Goal: Task Accomplishment & Management: Manage account settings

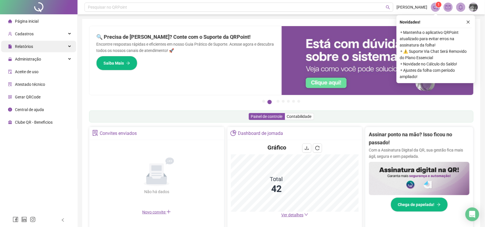
click at [53, 47] on div "Relatórios" at bounding box center [38, 46] width 75 height 11
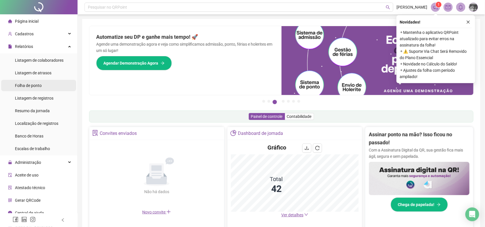
click at [50, 81] on li "Folha de ponto" at bounding box center [38, 85] width 75 height 11
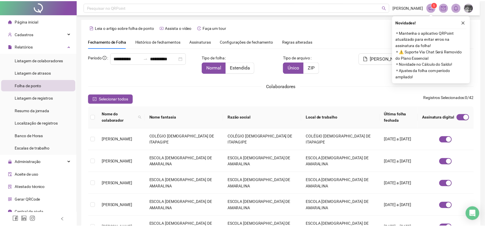
scroll to position [1, 0]
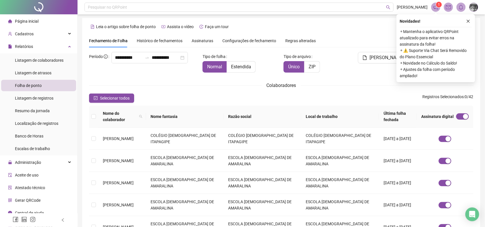
click at [203, 43] on div "Assinaturas" at bounding box center [203, 41] width 22 height 6
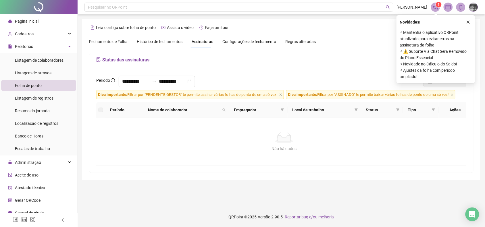
scroll to position [0, 0]
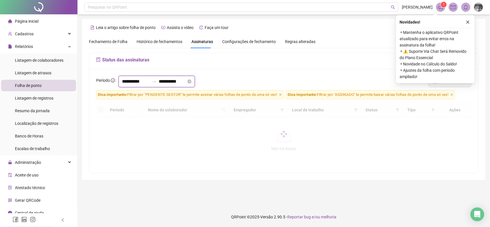
click at [137, 80] on input "**********" at bounding box center [136, 81] width 28 height 7
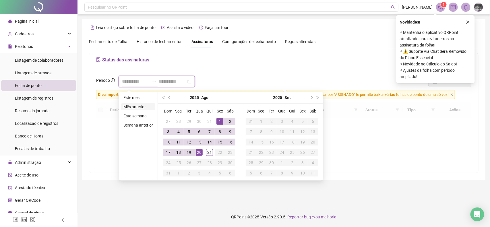
type input "**********"
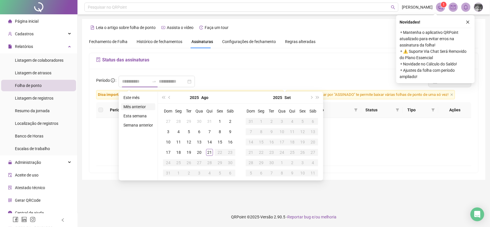
click at [142, 107] on li "Mês anterior" at bounding box center [138, 106] width 34 height 7
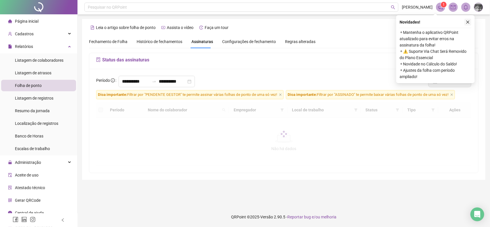
click at [466, 20] on icon "close" at bounding box center [468, 22] width 4 height 4
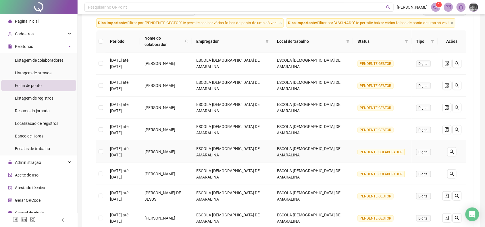
scroll to position [144, 0]
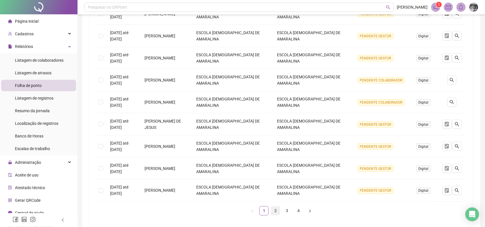
click at [273, 207] on link "2" at bounding box center [275, 211] width 9 height 9
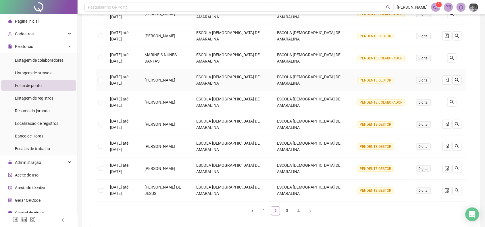
scroll to position [36, 0]
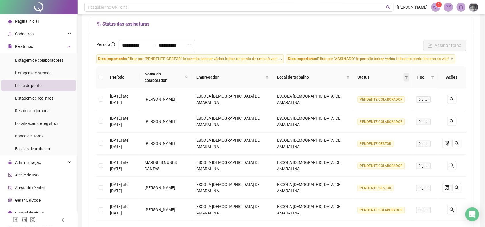
click at [407, 76] on icon "filter" at bounding box center [406, 77] width 3 height 3
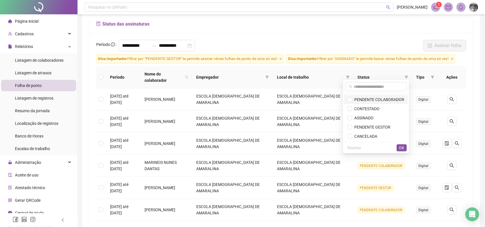
click at [394, 98] on span "PENDENTE COLABORADOR" at bounding box center [378, 99] width 52 height 5
click at [401, 148] on span "OK" at bounding box center [401, 148] width 5 height 6
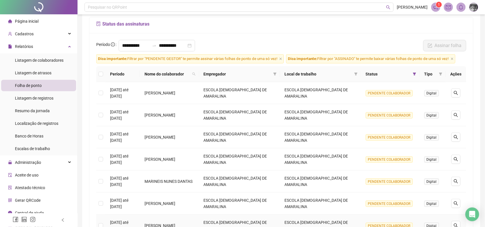
scroll to position [170, 0]
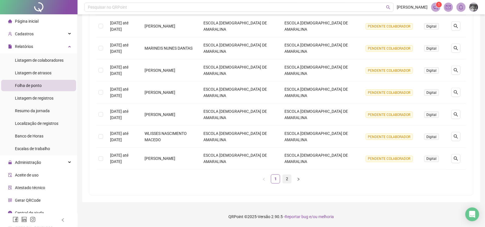
click at [285, 180] on link "2" at bounding box center [287, 179] width 9 height 9
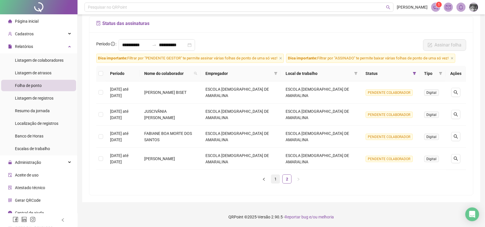
click at [274, 182] on link "1" at bounding box center [275, 179] width 9 height 9
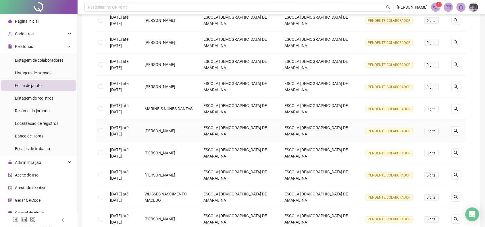
scroll to position [144, 0]
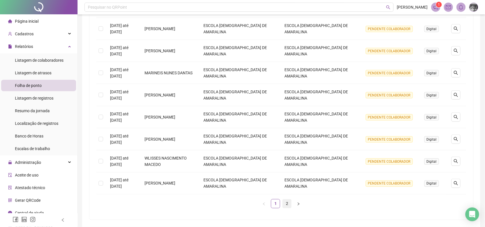
click at [288, 206] on link "2" at bounding box center [287, 204] width 9 height 9
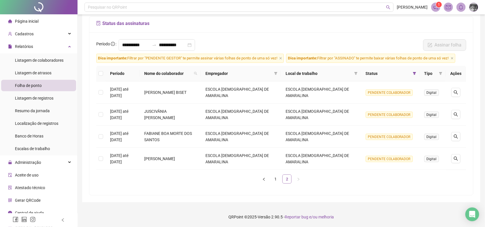
scroll to position [37, 0]
click at [279, 178] on link "1" at bounding box center [275, 179] width 9 height 9
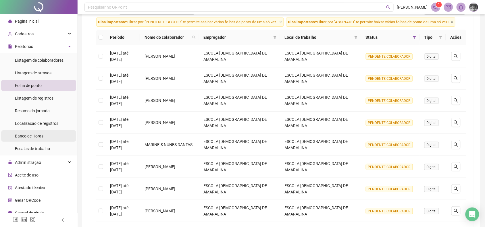
scroll to position [5, 0]
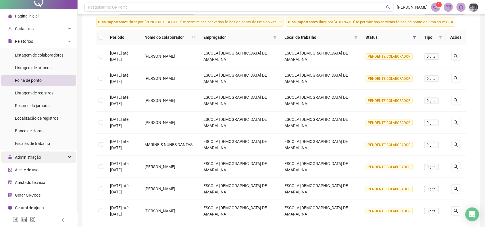
click at [51, 155] on div "Administração" at bounding box center [38, 157] width 75 height 11
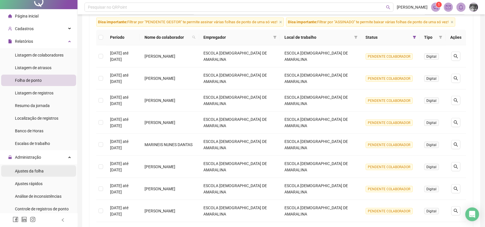
click at [49, 169] on li "Ajustes da folha" at bounding box center [38, 170] width 75 height 11
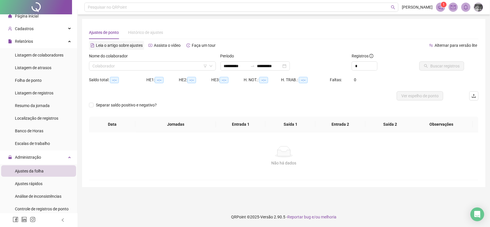
type input "**********"
click at [156, 64] on input "search" at bounding box center [149, 66] width 115 height 9
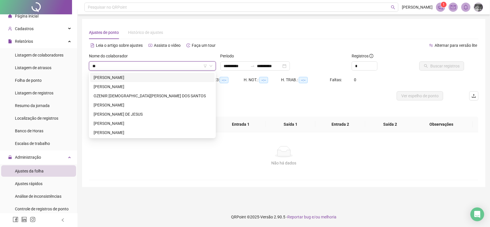
type input "***"
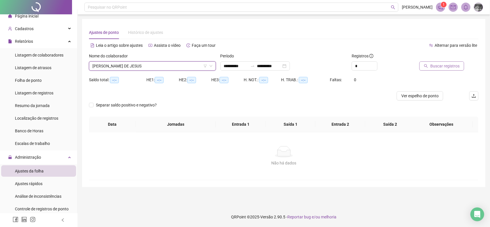
click at [444, 65] on span "Buscar registros" at bounding box center [444, 66] width 29 height 6
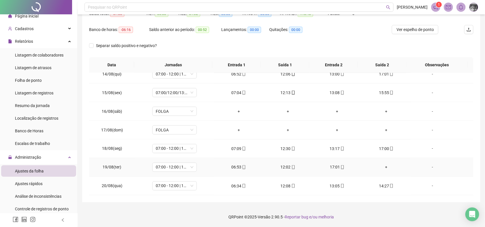
scroll to position [252, 0]
click at [384, 169] on div "+" at bounding box center [386, 167] width 40 height 6
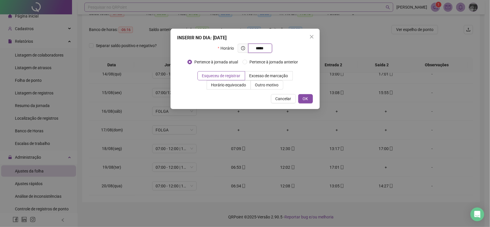
type input "*****"
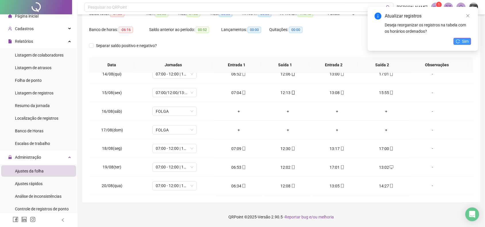
click at [460, 42] on button "Sim" at bounding box center [462, 41] width 18 height 7
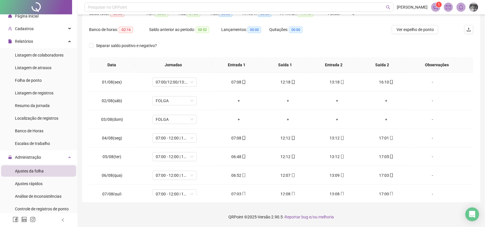
scroll to position [0, 0]
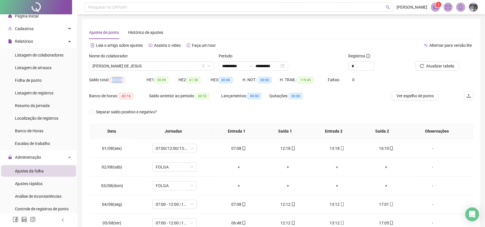
drag, startPoint x: 111, startPoint y: 80, endPoint x: 209, endPoint y: 120, distance: 105.3
click at [132, 80] on div "Saldo total: -03:08" at bounding box center [117, 80] width 57 height 7
click at [355, 99] on div "Banco de horas: -02:16 Saldo anterior ao período: 00:52 Lançamentos: 00:00 Quit…" at bounding box center [233, 99] width 288 height 16
click at [444, 67] on span "Atualizar tabela" at bounding box center [440, 66] width 28 height 6
click at [361, 65] on input "*" at bounding box center [361, 66] width 25 height 9
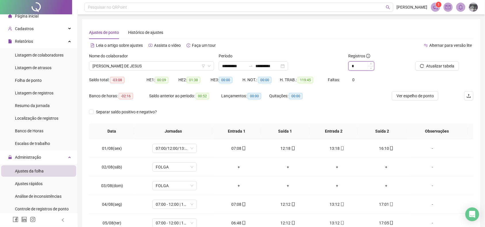
type input "*"
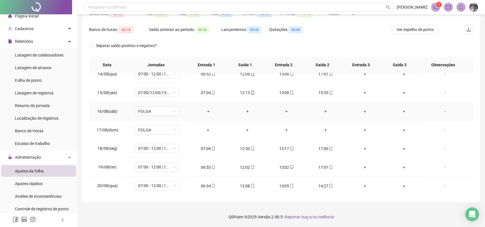
scroll to position [252, 0]
drag, startPoint x: 122, startPoint y: 28, endPoint x: 131, endPoint y: 31, distance: 9.8
click at [131, 31] on span "-02:16" at bounding box center [126, 30] width 14 height 6
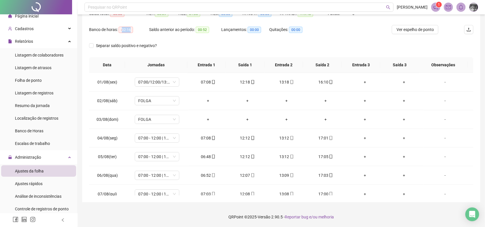
scroll to position [0, 0]
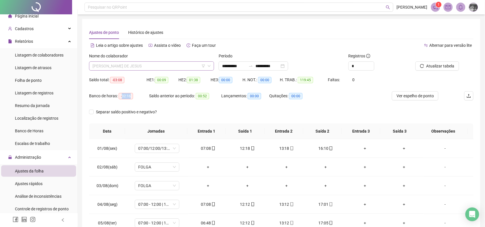
drag, startPoint x: 160, startPoint y: 70, endPoint x: 141, endPoint y: 69, distance: 18.4
click at [142, 69] on div "REBECCA MATOS RIBEIRO DE JESUS" at bounding box center [151, 65] width 125 height 9
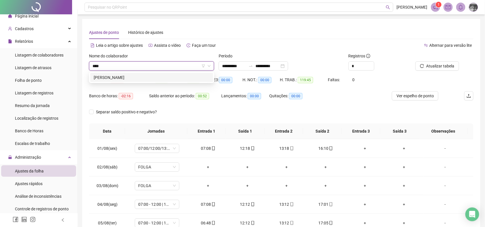
type input "*****"
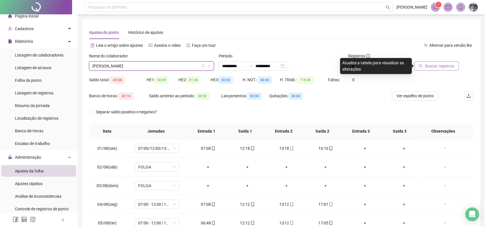
click at [432, 65] on span "Buscar registros" at bounding box center [439, 66] width 29 height 6
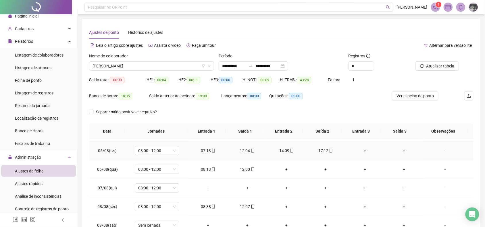
scroll to position [36, 0]
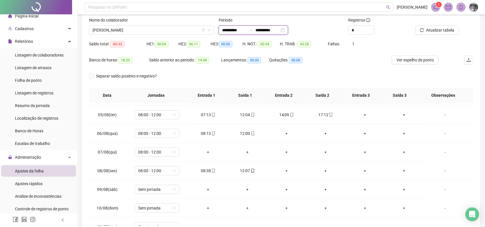
click at [246, 31] on input "**********" at bounding box center [234, 30] width 24 height 6
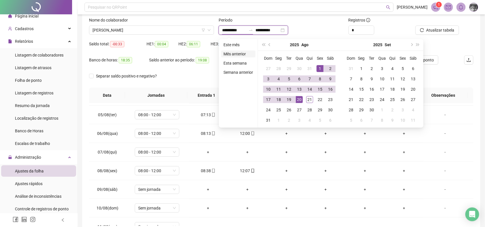
type input "**********"
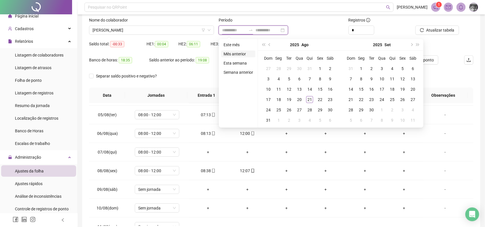
type input "**********"
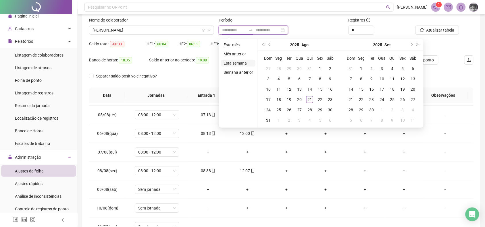
type input "**********"
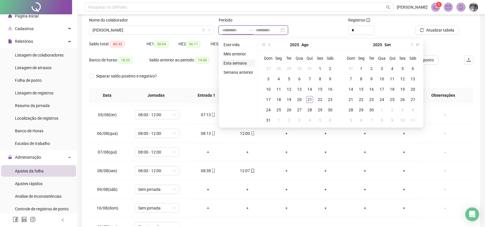
type input "**********"
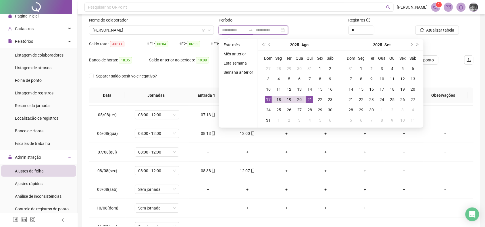
type input "**********"
click at [242, 55] on li "Mês anterior" at bounding box center [238, 54] width 34 height 7
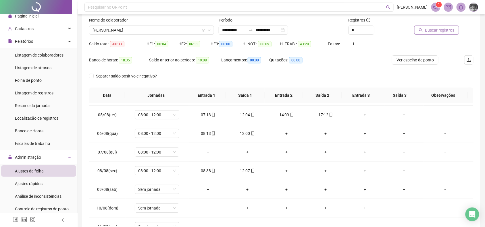
click at [436, 30] on span "Buscar registros" at bounding box center [439, 30] width 29 height 6
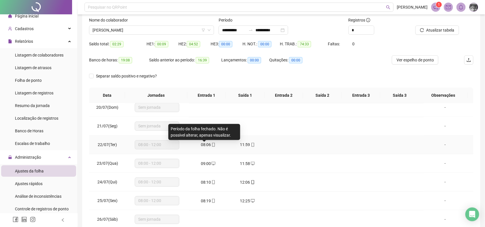
scroll to position [395, 0]
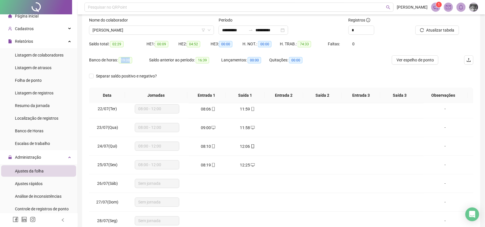
drag, startPoint x: 119, startPoint y: 61, endPoint x: 135, endPoint y: 59, distance: 16.1
click at [135, 59] on div "Banco de horas: 19:08" at bounding box center [119, 60] width 60 height 7
click at [138, 63] on div "Banco de horas: 19:08" at bounding box center [119, 60] width 60 height 7
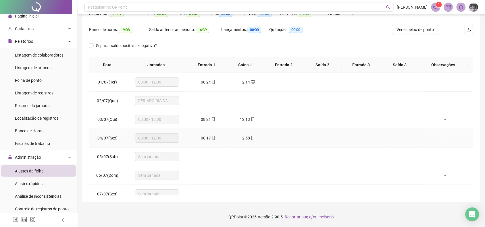
scroll to position [0, 0]
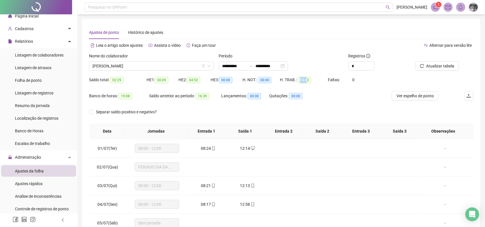
drag, startPoint x: 299, startPoint y: 78, endPoint x: 311, endPoint y: 87, distance: 15.4
click at [306, 80] on span "74:33" at bounding box center [303, 80] width 13 height 6
click at [314, 99] on div "Quitações: 00:00" at bounding box center [293, 96] width 48 height 7
click at [173, 68] on span "LAILSON SANTANA DOS SANTOS" at bounding box center [151, 66] width 118 height 9
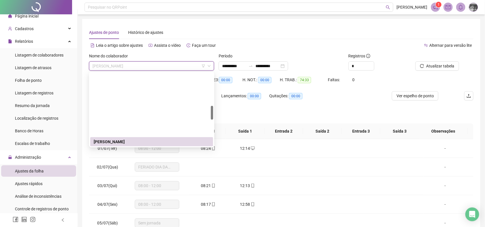
click at [225, 30] on div "Ajustes de ponto Histórico de ajustes" at bounding box center [281, 32] width 384 height 13
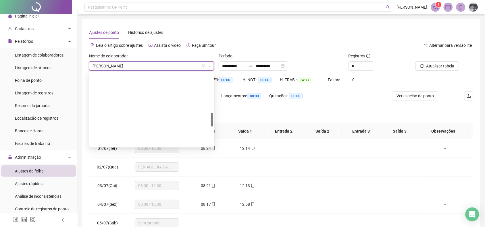
scroll to position [209, 0]
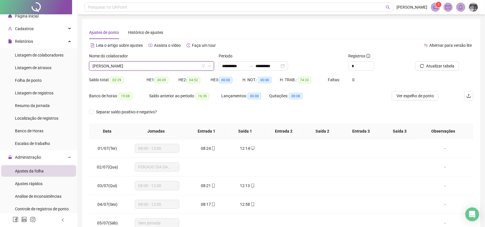
click at [164, 65] on span "LAILSON SANTANA DOS SANTOS" at bounding box center [151, 66] width 118 height 9
type input "*"
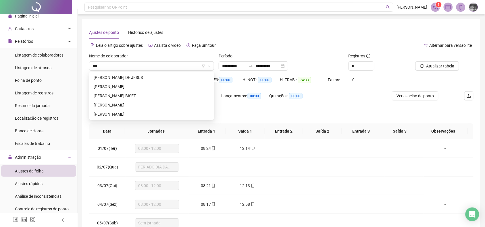
type input "***"
click at [142, 106] on div "Banco de horas: 19:08" at bounding box center [119, 99] width 60 height 16
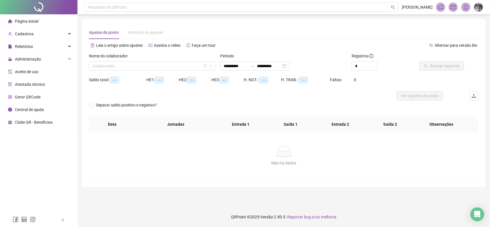
type input "**********"
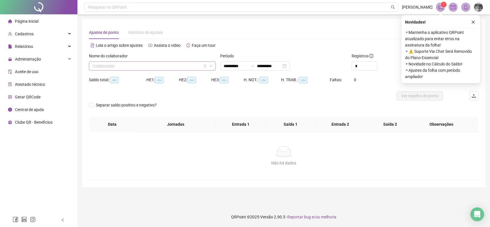
click at [141, 69] on input "search" at bounding box center [149, 66] width 115 height 9
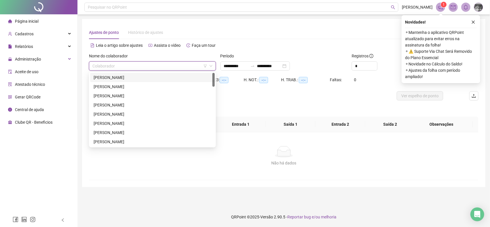
type input "*"
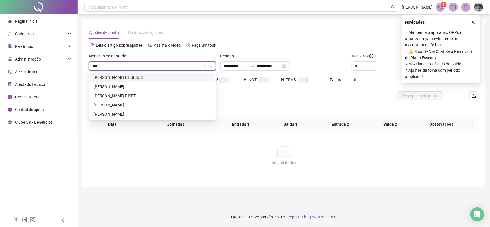
type input "****"
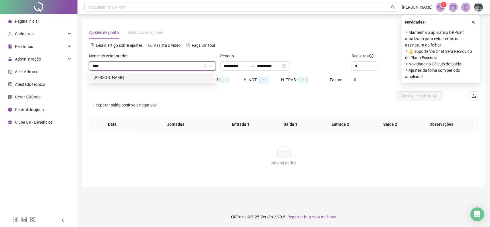
click at [140, 78] on div "[PERSON_NAME]" at bounding box center [153, 77] width 118 height 6
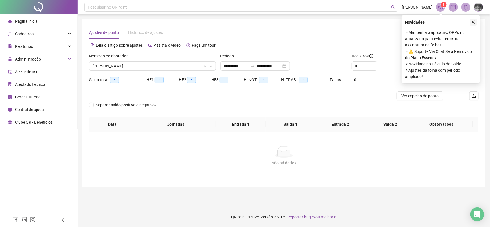
click at [472, 23] on icon "close" at bounding box center [473, 22] width 3 height 3
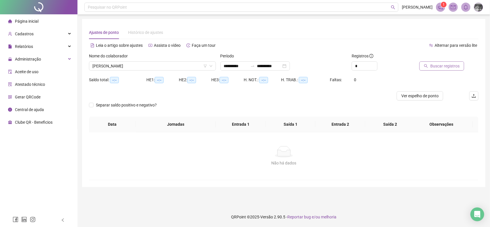
click at [457, 68] on span "Buscar registros" at bounding box center [444, 66] width 29 height 6
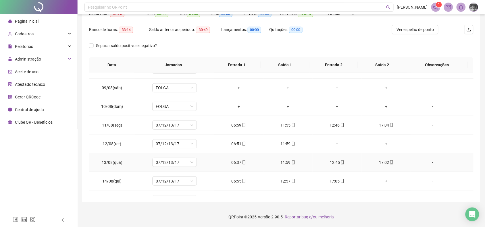
scroll to position [179, 0]
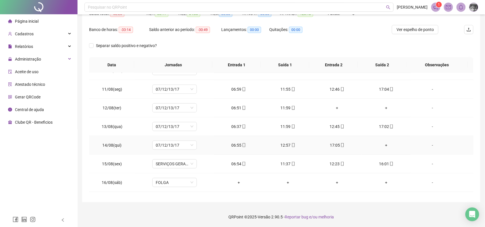
click at [382, 148] on div "+" at bounding box center [386, 145] width 40 height 6
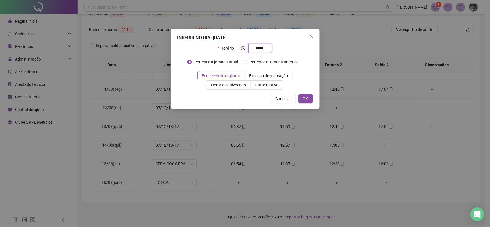
type input "*****"
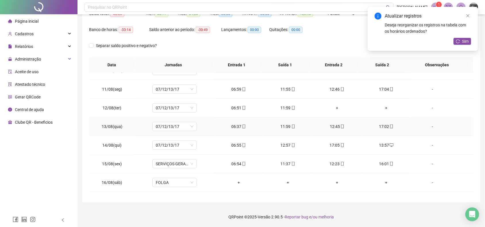
scroll to position [144, 0]
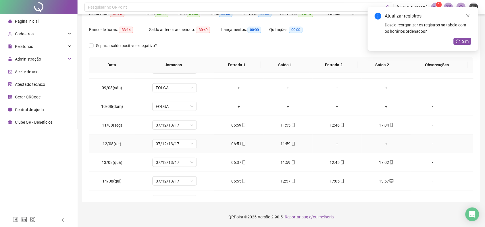
click at [331, 146] on div "+" at bounding box center [337, 144] width 40 height 6
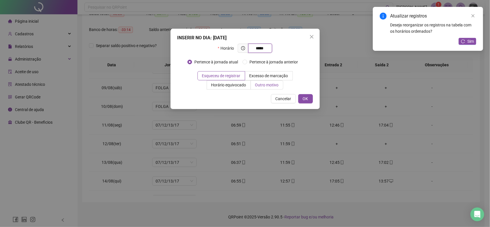
type input "*****"
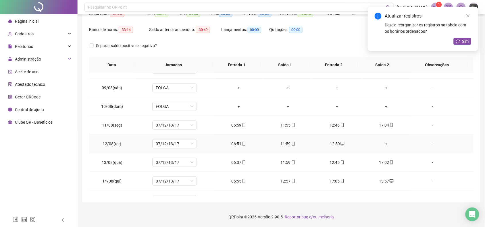
click at [380, 141] on td "+" at bounding box center [385, 144] width 49 height 19
click at [383, 146] on div "+" at bounding box center [386, 144] width 40 height 6
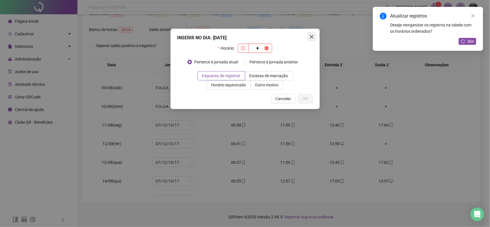
type input "*"
click at [310, 37] on icon "close" at bounding box center [312, 36] width 5 height 5
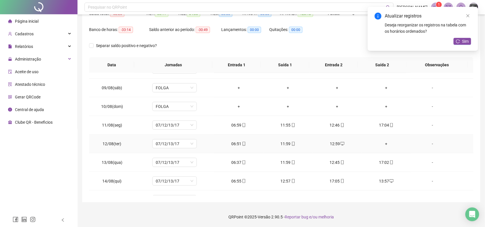
click at [332, 144] on div "12:59" at bounding box center [337, 144] width 40 height 6
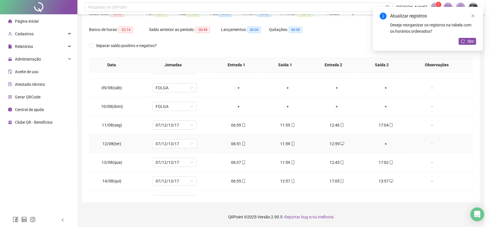
type input "**********"
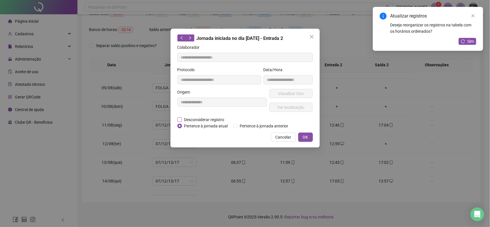
click at [203, 119] on span "Desconsiderar registro" at bounding box center [204, 120] width 45 height 6
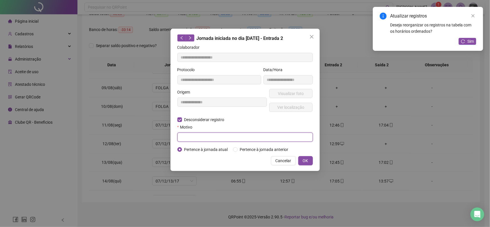
click at [226, 136] on input "text" at bounding box center [245, 137] width 136 height 9
type input "******"
click at [308, 161] on span "OK" at bounding box center [305, 161] width 5 height 6
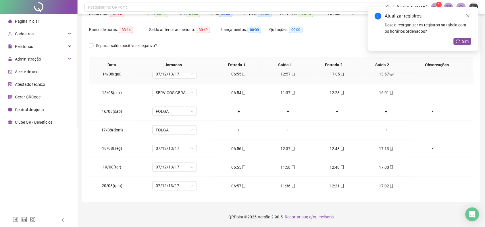
scroll to position [252, 0]
click at [468, 16] on icon "close" at bounding box center [468, 16] width 4 height 4
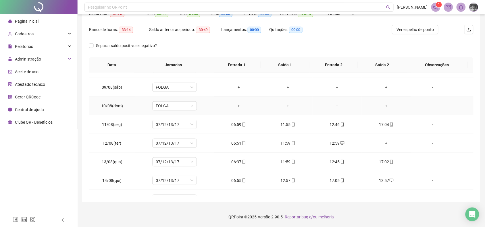
scroll to position [180, 0]
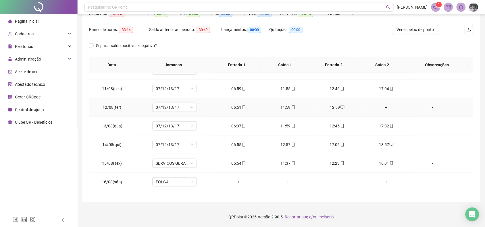
click at [427, 109] on div "-" at bounding box center [432, 107] width 34 height 6
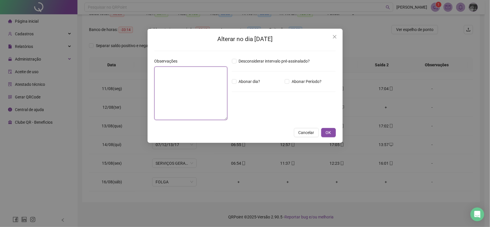
click at [200, 90] on textarea at bounding box center [190, 93] width 73 height 53
type textarea "**********"
click at [330, 134] on span "OK" at bounding box center [328, 132] width 5 height 6
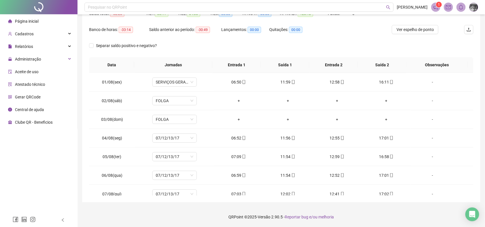
scroll to position [0, 0]
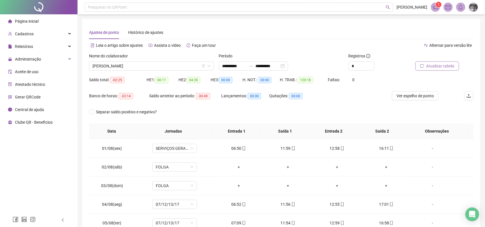
click at [447, 64] on span "Atualizar tabela" at bounding box center [440, 66] width 28 height 6
